Goal: Task Accomplishment & Management: Manage account settings

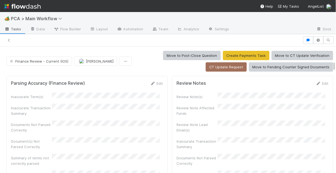
scroll to position [262, 0]
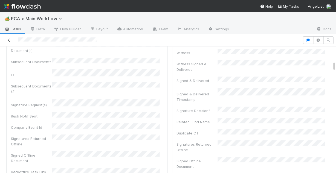
click at [9, 41] on icon at bounding box center [8, 41] width 5 height 4
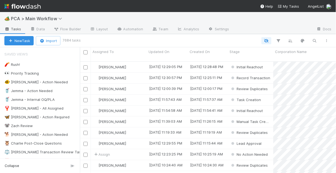
scroll to position [113, 253]
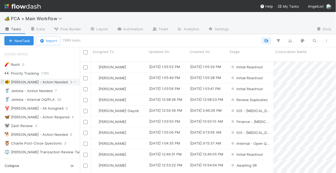
click at [36, 83] on div "🐠 Chris - Action Needed" at bounding box center [35, 82] width 63 height 7
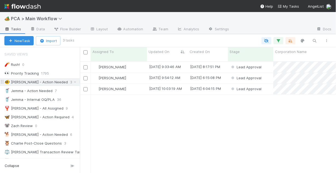
scroll to position [113, 253]
click at [141, 86] on div "[PERSON_NAME]" at bounding box center [119, 89] width 56 height 11
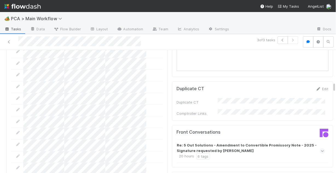
scroll to position [568, 0]
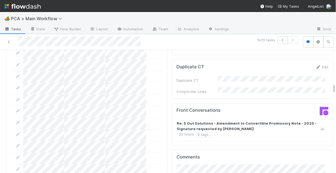
click at [321, 127] on icon at bounding box center [323, 129] width 4 height 5
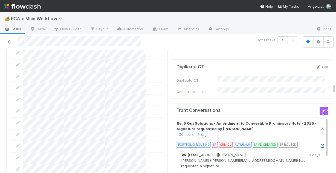
click at [319, 145] on icon at bounding box center [321, 147] width 5 height 4
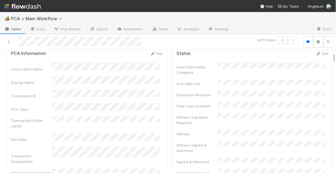
scroll to position [0, 0]
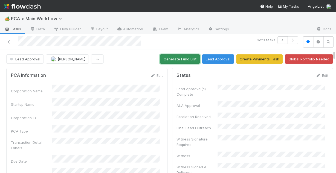
click at [181, 60] on button "Generate Fund List" at bounding box center [180, 58] width 40 height 9
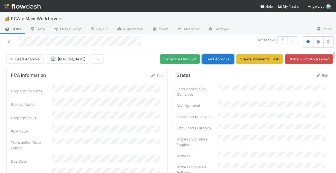
drag, startPoint x: 219, startPoint y: 57, endPoint x: 215, endPoint y: 65, distance: 9.2
click at [219, 57] on button "Lead Approval" at bounding box center [218, 58] width 32 height 9
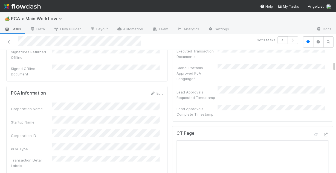
scroll to position [283, 0]
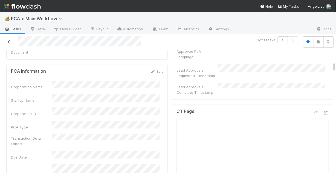
click at [10, 42] on icon at bounding box center [8, 42] width 5 height 4
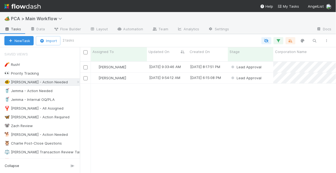
scroll to position [113, 253]
click at [139, 76] on div "[PERSON_NAME]" at bounding box center [119, 78] width 56 height 11
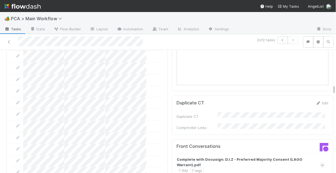
scroll to position [590, 0]
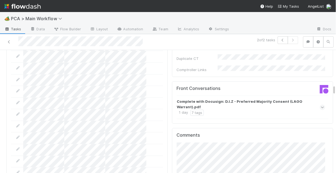
click at [321, 105] on icon at bounding box center [323, 107] width 4 height 5
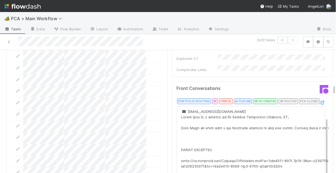
scroll to position [22, 0]
click at [319, 101] on icon at bounding box center [321, 103] width 5 height 4
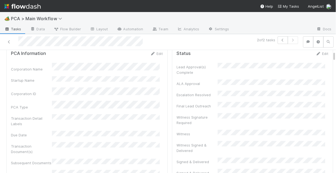
scroll to position [0, 0]
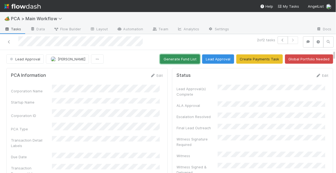
click at [178, 60] on button "Generate Fund List" at bounding box center [180, 58] width 40 height 9
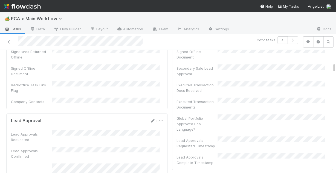
scroll to position [219, 0]
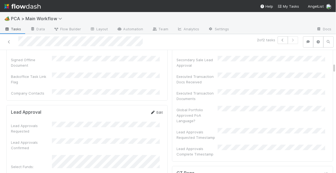
click at [154, 110] on link "Edit" at bounding box center [156, 112] width 13 height 4
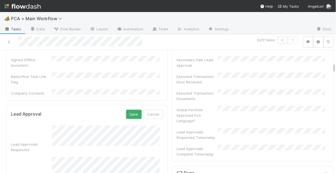
scroll to position [241, 0]
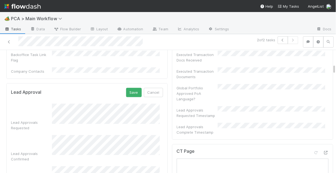
click at [44, 128] on div "Lead Approvals Requested Lead Approvals Confirmed Select Funds: Test Check Lead…" at bounding box center [87, 154] width 152 height 101
click at [133, 88] on button "Save" at bounding box center [134, 92] width 16 height 9
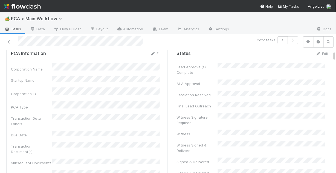
scroll to position [0, 0]
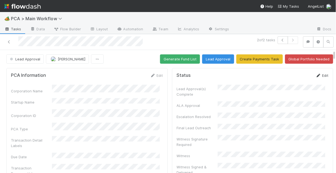
click at [315, 74] on icon at bounding box center [317, 76] width 5 height 4
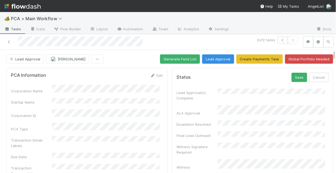
scroll to position [22, 0]
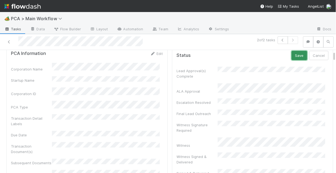
drag, startPoint x: 293, startPoint y: 54, endPoint x: 291, endPoint y: 59, distance: 5.6
click at [293, 54] on button "Save" at bounding box center [299, 55] width 16 height 9
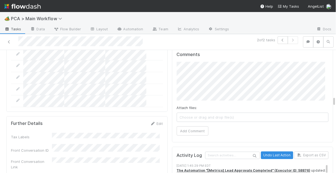
scroll to position [787, 0]
click at [156, 121] on link "Edit" at bounding box center [156, 123] width 13 height 4
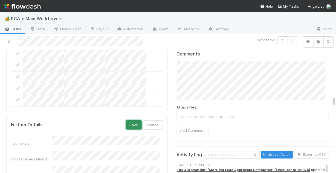
click at [130, 120] on button "Save" at bounding box center [134, 124] width 16 height 9
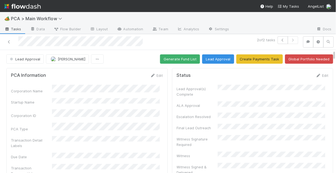
scroll to position [0, 0]
click at [30, 59] on span "Lead Approval" at bounding box center [24, 59] width 31 height 4
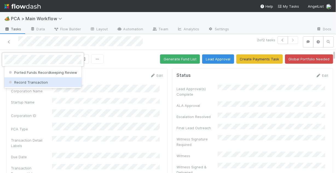
click at [38, 82] on span "Record Transaction" at bounding box center [28, 82] width 40 height 4
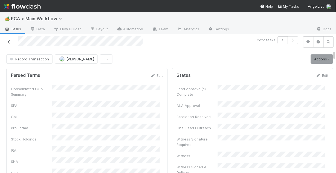
click at [10, 41] on icon at bounding box center [8, 42] width 5 height 4
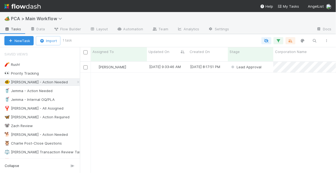
scroll to position [113, 253]
click at [144, 64] on div "[PERSON_NAME]" at bounding box center [119, 67] width 56 height 11
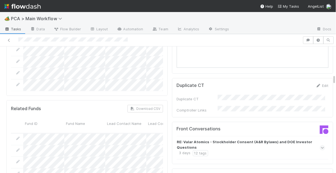
scroll to position [547, 0]
click at [319, 145] on span at bounding box center [321, 147] width 5 height 5
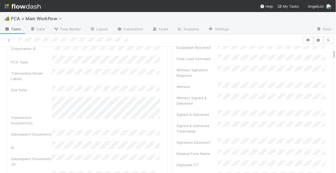
scroll to position [22, 0]
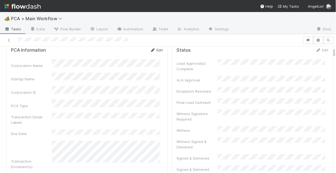
click at [156, 50] on link "Edit" at bounding box center [156, 50] width 13 height 4
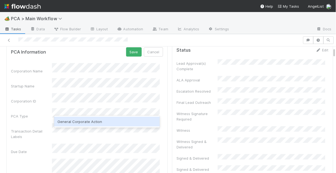
click at [94, 121] on div "General Corporate Action" at bounding box center [106, 122] width 105 height 10
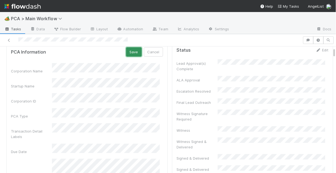
click at [129, 54] on button "Save" at bounding box center [134, 51] width 16 height 9
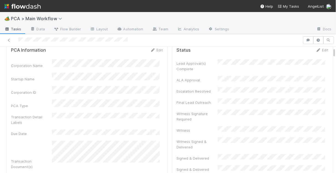
scroll to position [0, 0]
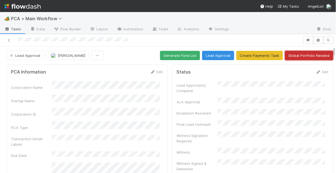
click at [310, 58] on button "Global Portfolio Needed" at bounding box center [309, 55] width 48 height 9
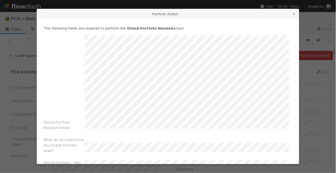
click at [74, 126] on div "Global Portfolio Request Details" at bounding box center [167, 83] width 249 height 97
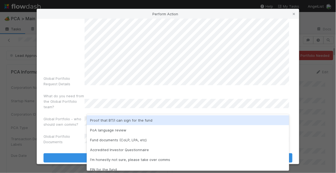
scroll to position [14, 0]
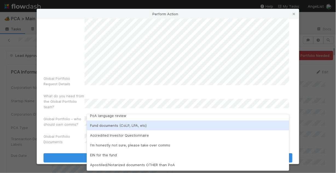
click at [115, 125] on div "Fund documents (CoLP, LPA, etc)" at bounding box center [188, 126] width 202 height 10
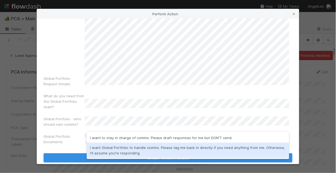
click at [111, 149] on div "I want Global Portfolio to handle comms. Please tag me back in directly if you …" at bounding box center [188, 150] width 202 height 15
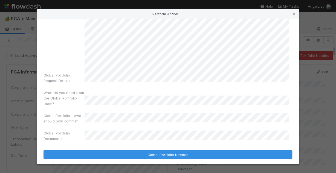
scroll to position [49, 0]
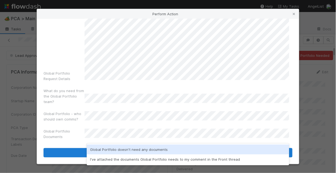
click at [112, 149] on div "Global Portfolio doesn't need any documents" at bounding box center [188, 150] width 202 height 10
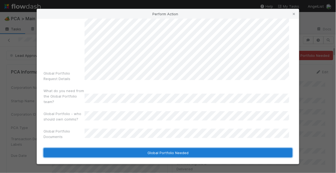
click at [177, 153] on button "Global Portfolio Needed" at bounding box center [167, 152] width 249 height 9
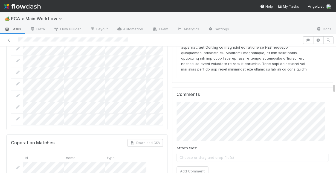
scroll to position [743, 0]
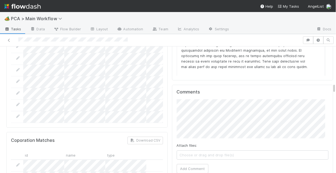
click at [172, 85] on div "Comments Attach files: Choose or drag and drop file(s) Add Comment" at bounding box center [252, 132] width 161 height 95
click at [182, 164] on button "Add Comment" at bounding box center [193, 168] width 32 height 9
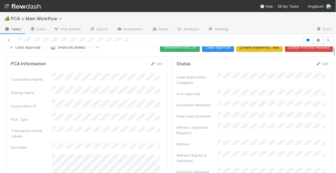
scroll to position [0, 0]
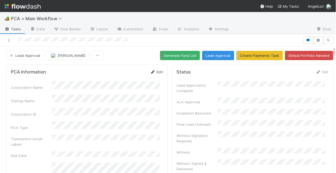
click at [155, 72] on link "Edit" at bounding box center [156, 72] width 13 height 4
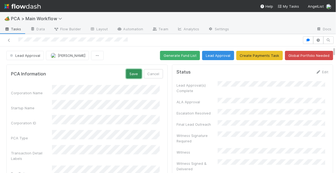
click at [128, 74] on button "Save" at bounding box center [134, 73] width 16 height 9
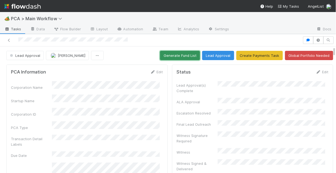
click at [176, 55] on button "Generate Fund List" at bounding box center [180, 55] width 40 height 9
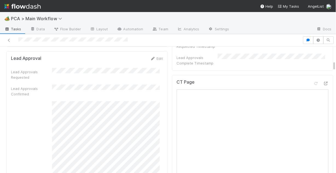
scroll to position [284, 0]
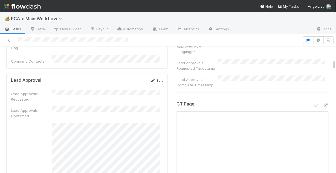
click at [157, 78] on link "Edit" at bounding box center [156, 80] width 13 height 4
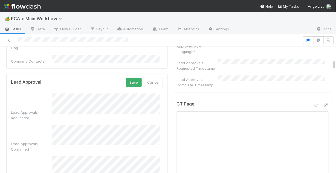
scroll to position [306, 0]
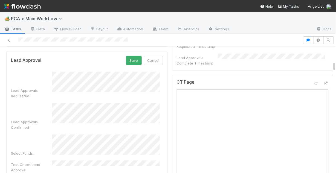
click at [143, 121] on div "Lead Approvals Requested Lead Approvals Confirmed Select Funds: Test Check Lead…" at bounding box center [87, 122] width 152 height 101
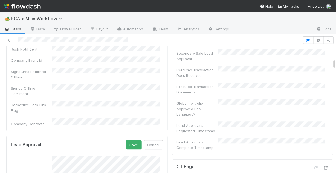
scroll to position [219, 0]
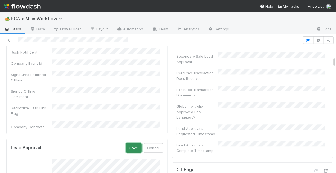
click at [127, 143] on button "Save" at bounding box center [134, 147] width 16 height 9
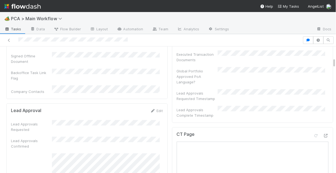
scroll to position [262, 0]
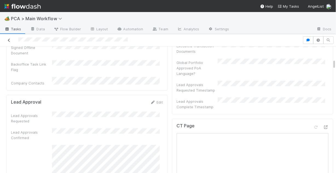
click at [10, 39] on icon at bounding box center [8, 41] width 5 height 4
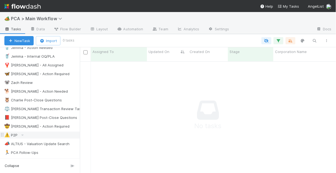
scroll to position [44, 0]
click at [42, 109] on div "⚖️ Philip Transaction Review Tasks" at bounding box center [44, 108] width 80 height 7
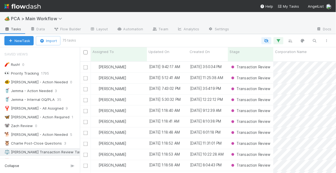
scroll to position [113, 253]
click at [39, 82] on div "🐠 Chris - Action Needed" at bounding box center [35, 82] width 63 height 7
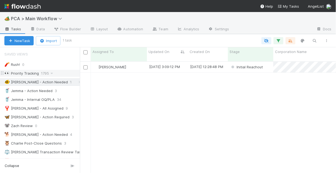
scroll to position [113, 253]
click at [250, 74] on div at bounding box center [168, 86] width 336 height 173
click at [211, 66] on div "[DATE] 12:28:48 PM" at bounding box center [208, 67] width 40 height 11
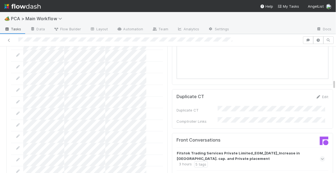
scroll to position [568, 0]
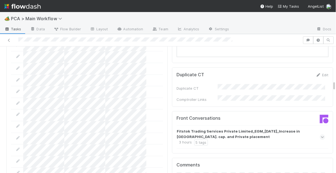
click at [321, 134] on icon at bounding box center [323, 136] width 4 height 5
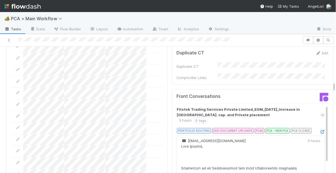
scroll to position [22, 0]
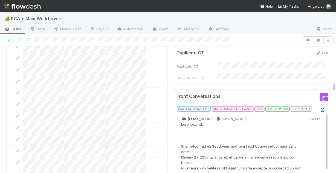
click at [319, 109] on icon at bounding box center [321, 111] width 5 height 4
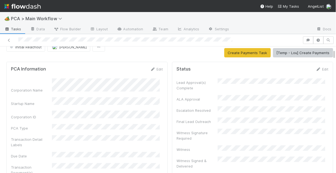
scroll to position [0, 0]
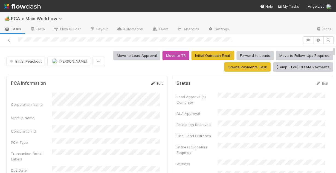
click at [155, 83] on link "Edit" at bounding box center [156, 83] width 13 height 4
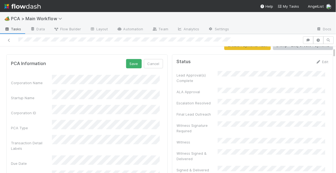
scroll to position [22, 0]
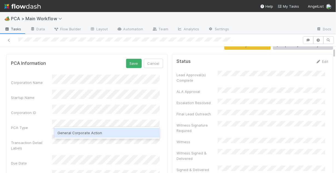
click at [76, 133] on div "General Corporate Action" at bounding box center [106, 133] width 105 height 10
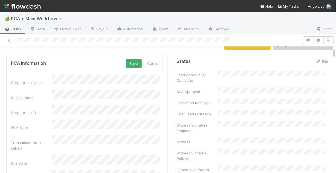
scroll to position [44, 0]
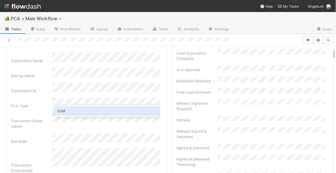
click at [95, 110] on div "EGM" at bounding box center [106, 111] width 105 height 10
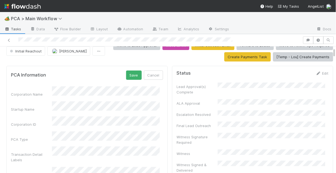
scroll to position [0, 0]
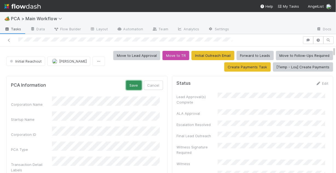
click at [131, 85] on button "Save" at bounding box center [134, 85] width 16 height 9
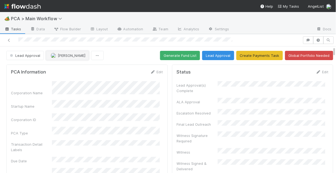
click at [65, 55] on span "[PERSON_NAME]" at bounding box center [72, 55] width 28 height 4
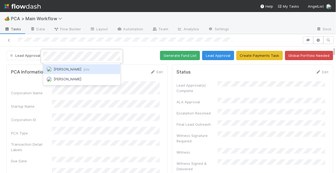
click at [80, 70] on span "Chris DelBianco you" at bounding box center [72, 69] width 36 height 4
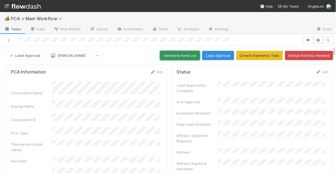
click at [175, 56] on button "Generate Fund List" at bounding box center [180, 55] width 40 height 9
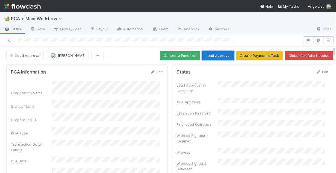
click at [215, 58] on button "Lead Approval" at bounding box center [218, 55] width 32 height 9
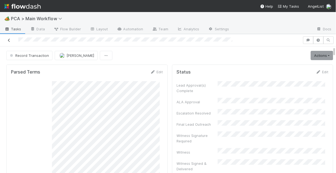
click at [11, 40] on icon at bounding box center [8, 41] width 5 height 4
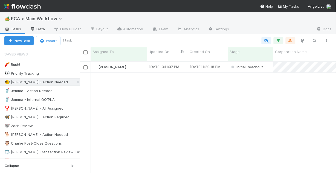
scroll to position [113, 253]
click at [139, 66] on div "[PERSON_NAME]" at bounding box center [119, 67] width 56 height 11
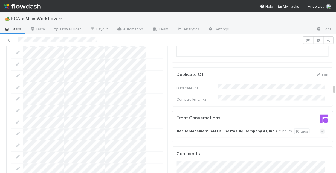
scroll to position [568, 0]
click at [321, 129] on icon at bounding box center [323, 131] width 4 height 5
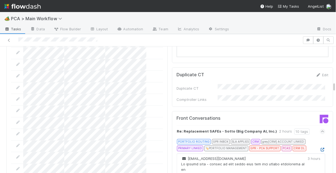
click at [319, 148] on icon at bounding box center [321, 150] width 5 height 4
click at [319, 147] on div at bounding box center [321, 149] width 5 height 5
click at [319, 148] on icon at bounding box center [321, 150] width 5 height 4
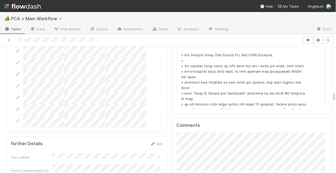
scroll to position [743, 0]
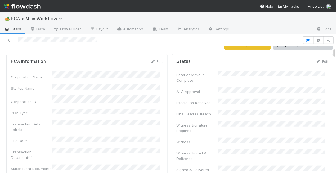
scroll to position [0, 0]
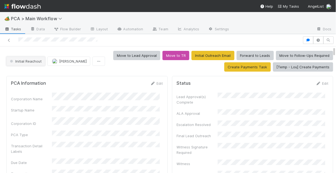
click at [21, 62] on span "Initial Reachout" at bounding box center [25, 61] width 33 height 4
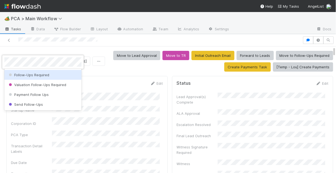
click at [34, 79] on div "Follow-Ups Required" at bounding box center [42, 75] width 77 height 10
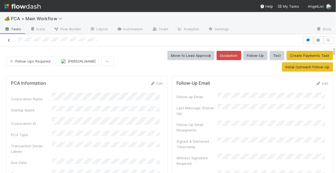
click at [10, 41] on icon at bounding box center [8, 41] width 5 height 4
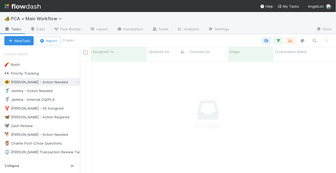
scroll to position [109, 253]
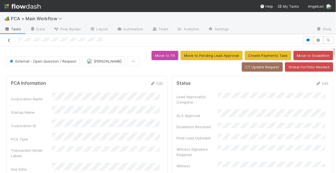
click at [8, 40] on icon at bounding box center [8, 41] width 5 height 4
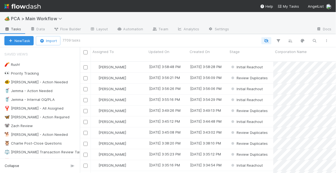
scroll to position [113, 253]
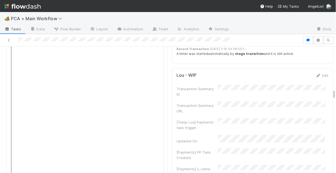
scroll to position [1028, 0]
